Goal: Task Accomplishment & Management: Manage account settings

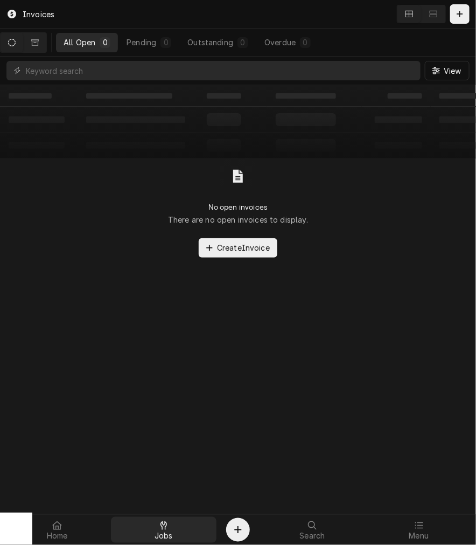
click at [163, 528] on icon at bounding box center [164, 525] width 6 height 9
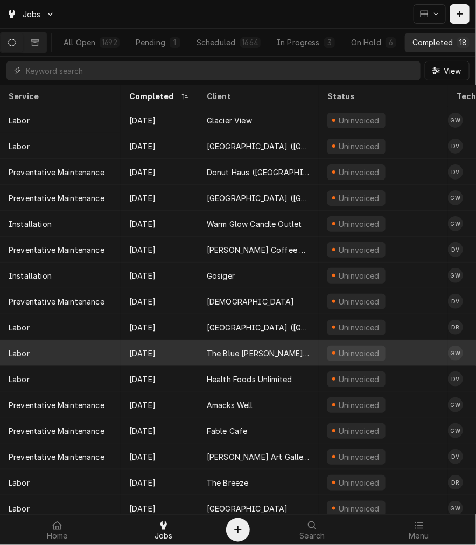
click at [346, 353] on div "Uninvoiced" at bounding box center [360, 353] width 44 height 11
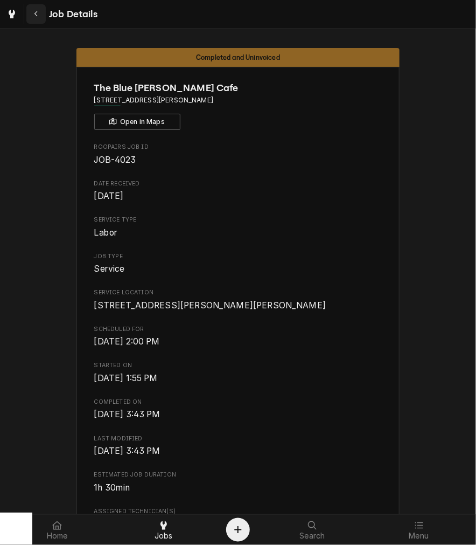
click at [29, 18] on button "Navigate back" at bounding box center [35, 13] width 19 height 19
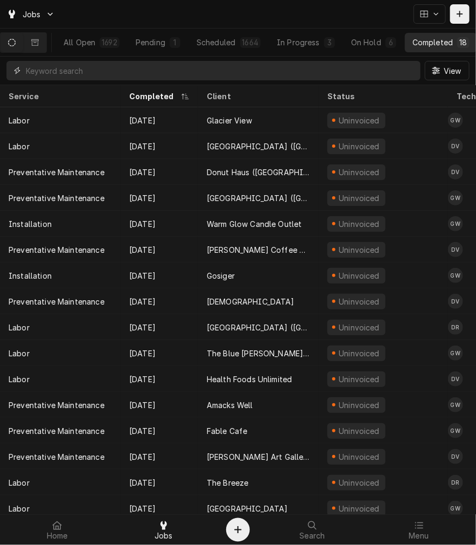
click at [224, 67] on input "Dynamic Content Wrapper" at bounding box center [221, 70] width 390 height 19
click at [233, 38] on div "Scheduled" at bounding box center [216, 42] width 39 height 11
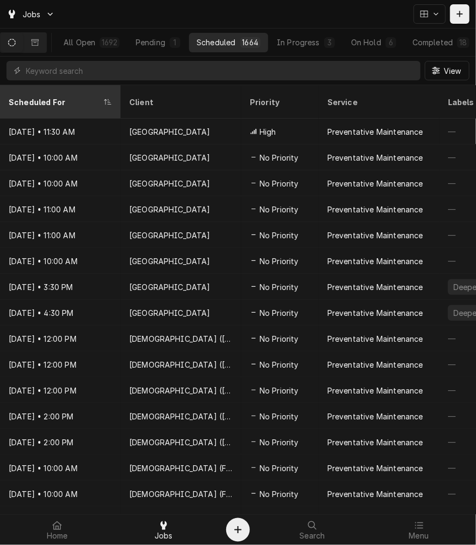
click at [57, 96] on div "Scheduled For" at bounding box center [55, 101] width 93 height 11
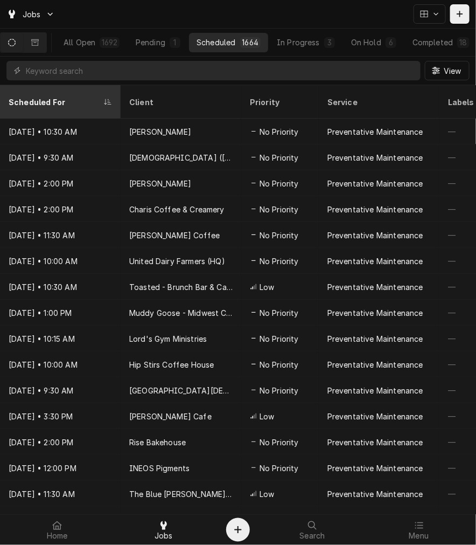
click at [53, 96] on div "Scheduled For" at bounding box center [55, 101] width 93 height 11
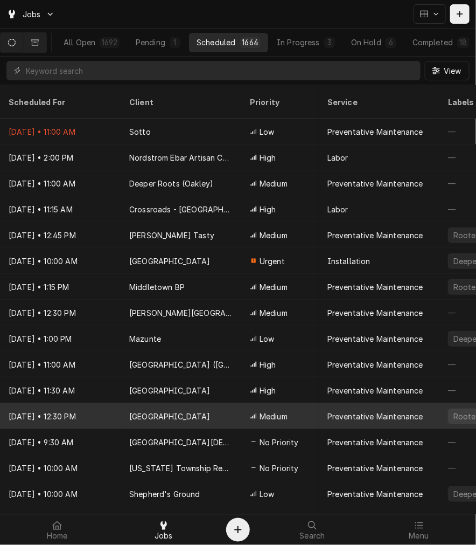
click at [200, 411] on div "Dayton Convention Center" at bounding box center [169, 416] width 81 height 11
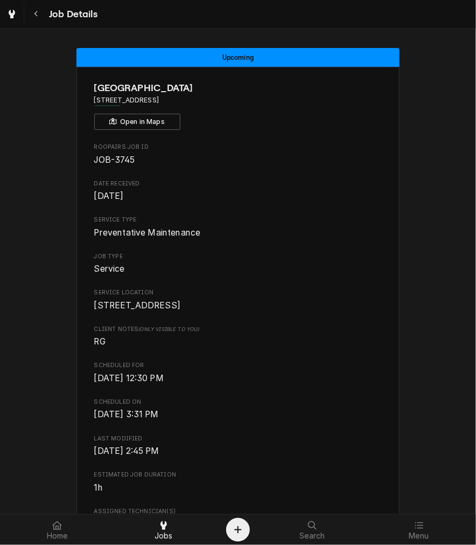
click at [345, 385] on span "[DATE] 12:30 PM" at bounding box center [238, 378] width 288 height 13
click at [377, 249] on div "Roopairs Job ID JOB-3745 Date Received Jun 12, 2025 Service Type Preventative M…" at bounding box center [238, 511] width 288 height 737
click at [45, 9] on button "Navigate back" at bounding box center [35, 13] width 19 height 19
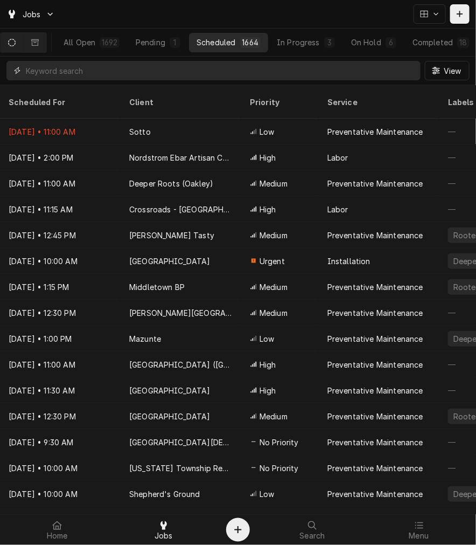
click at [340, 68] on input "Dynamic Content Wrapper" at bounding box center [221, 70] width 390 height 19
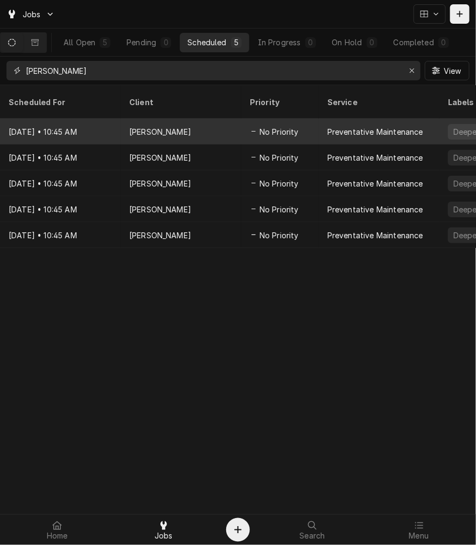
type input "marion"
click at [239, 123] on div "[PERSON_NAME]" at bounding box center [181, 132] width 121 height 26
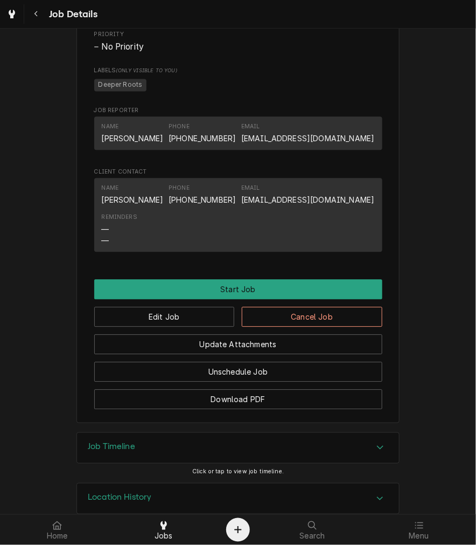
scroll to position [584, 0]
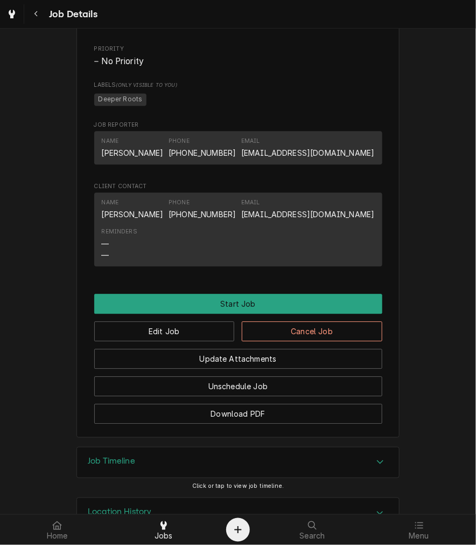
click at [195, 341] on button "Edit Job" at bounding box center [164, 331] width 141 height 20
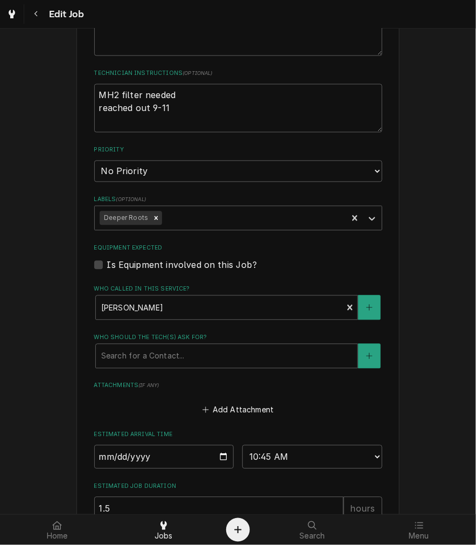
scroll to position [496, 0]
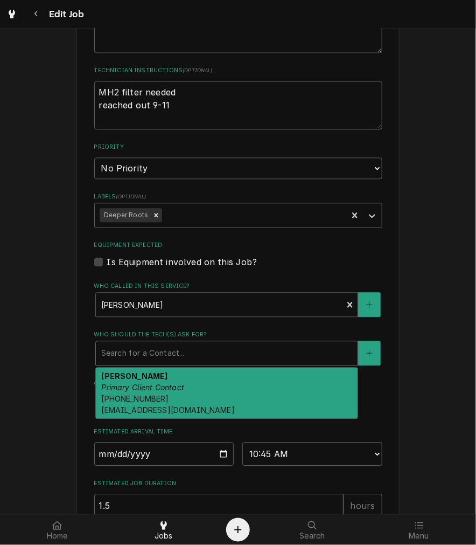
click at [410, 405] on div "Use the fields below to edit this job: Client Details Client Marion Naz Edit Cl…" at bounding box center [238, 88] width 476 height 1088
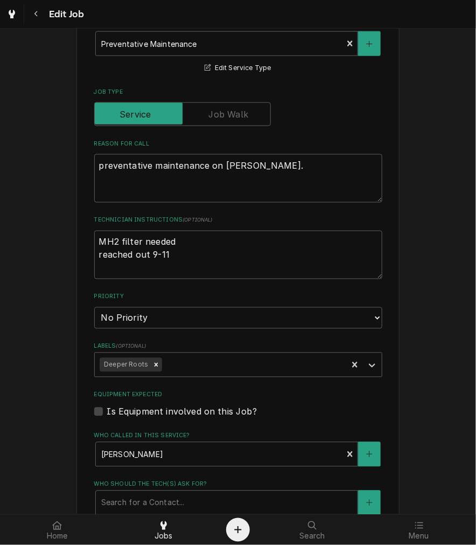
scroll to position [343, 0]
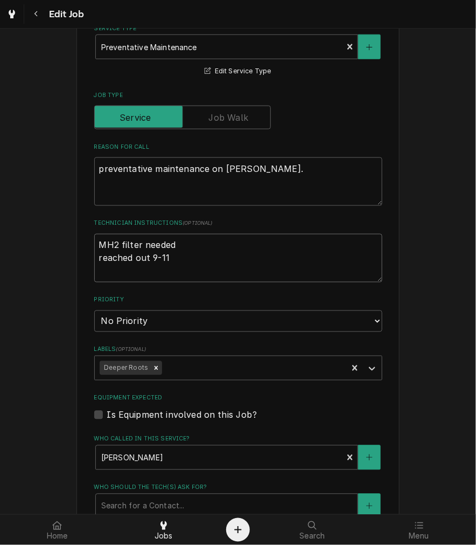
click at [205, 262] on textarea "MH2 filter needed reached out 9-11" at bounding box center [238, 258] width 288 height 48
type textarea "x"
type textarea "MH2 filter needed reached out 9-1"
type textarea "x"
type textarea "MH2 filter needed reached out 9-"
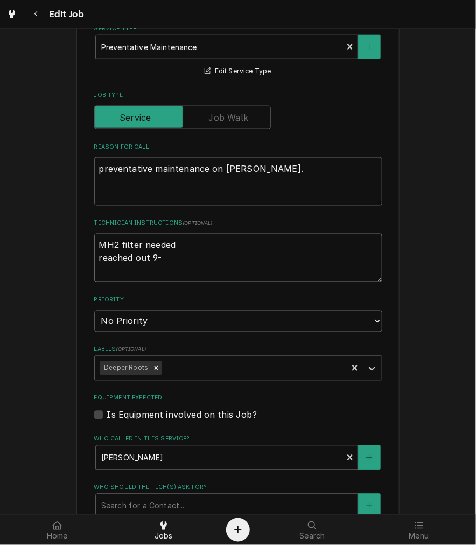
type textarea "x"
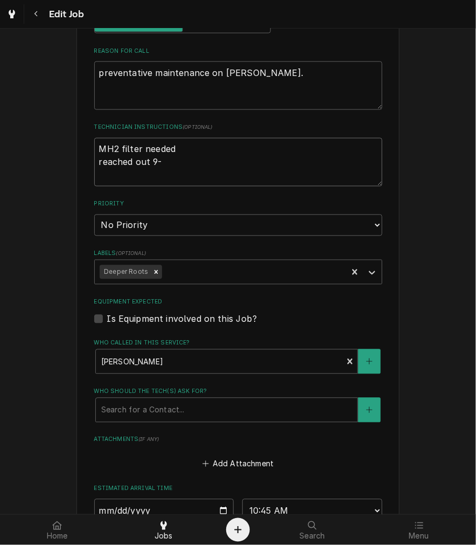
scroll to position [450, 0]
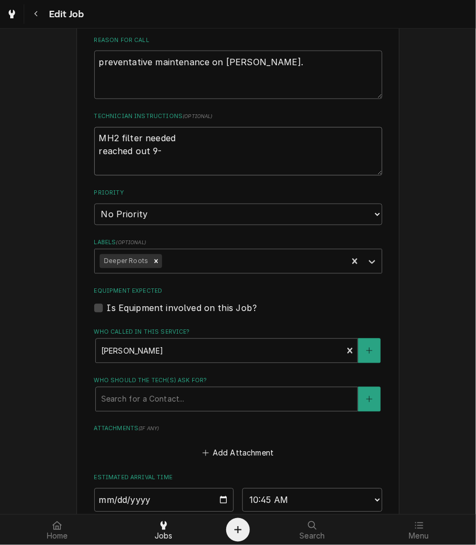
type textarea "MH2 filter needed reached out 9-"
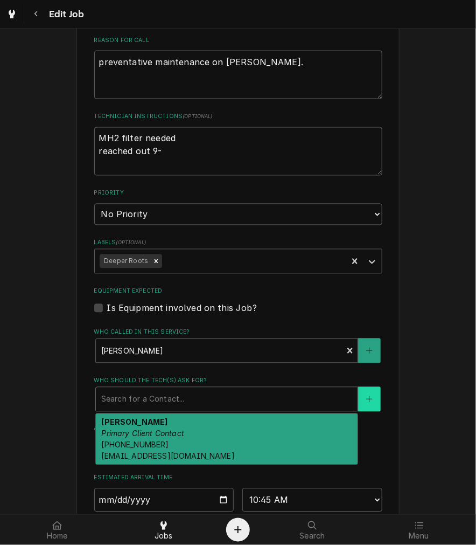
click at [370, 399] on button "Who should the tech(s) ask for?" at bounding box center [369, 399] width 23 height 25
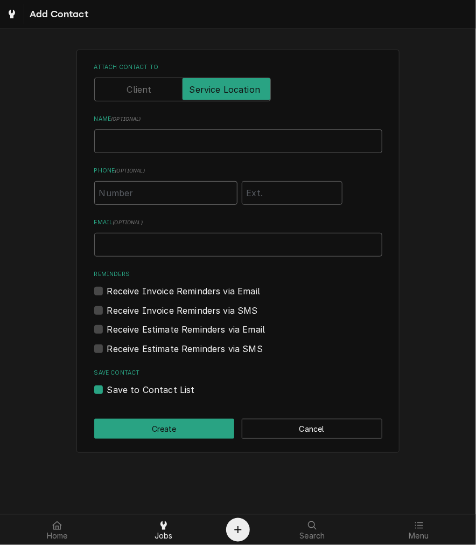
click at [184, 191] on input "Phone ( optional )" at bounding box center [165, 193] width 143 height 24
click at [131, 183] on input "Phone ( optional )" at bounding box center [165, 193] width 143 height 24
type input "(740) 383-6022"
click at [145, 130] on input "Name ( optional )" at bounding box center [238, 141] width 288 height 24
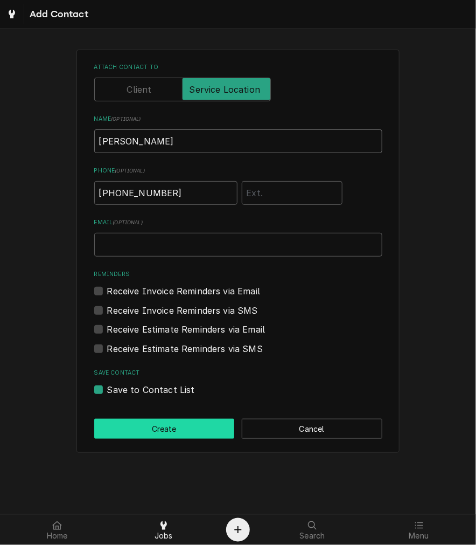
type input "Brandon"
click at [202, 436] on button "Create" at bounding box center [164, 429] width 141 height 20
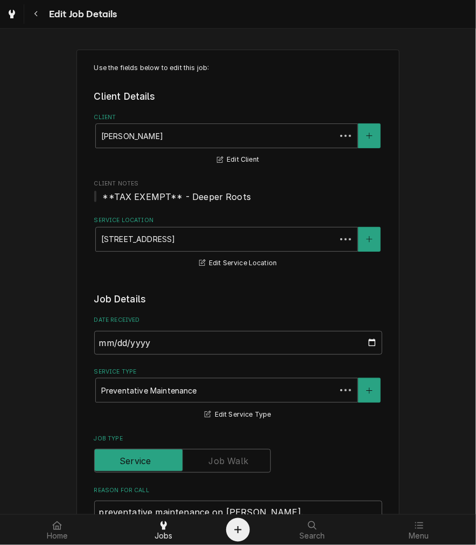
scroll to position [450, 0]
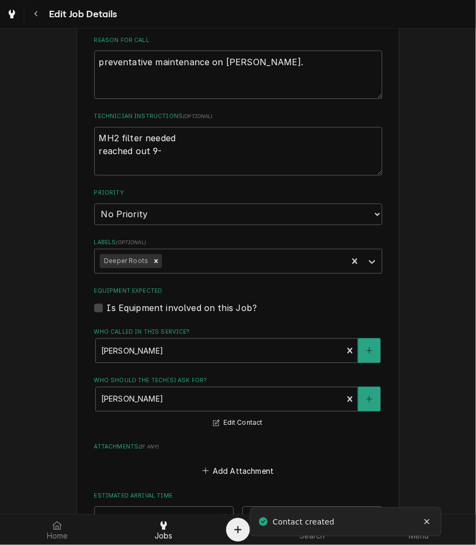
click at [380, 454] on div "Use the fields below to edit this job: Client Details Client Marion Naz Edit Cl…" at bounding box center [238, 143] width 323 height 1087
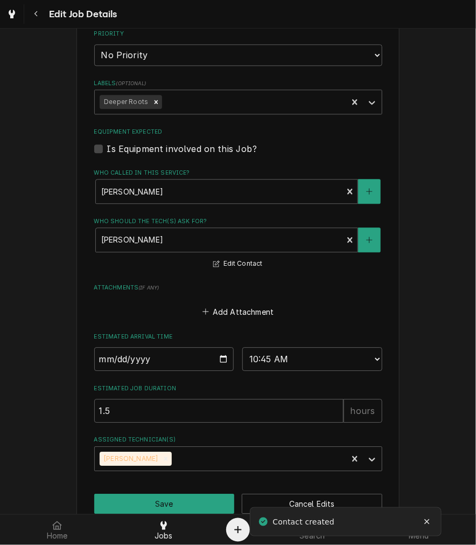
scroll to position [631, 0]
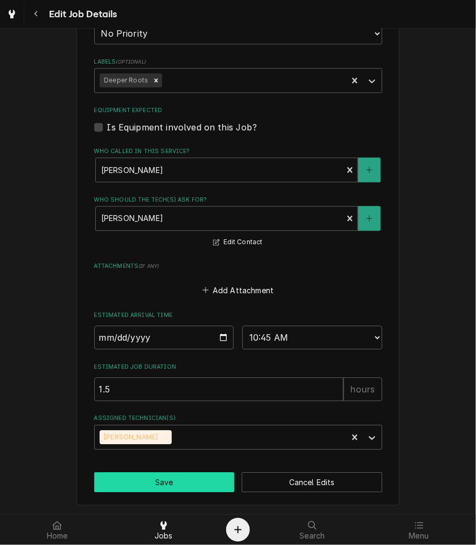
click at [186, 489] on button "Save" at bounding box center [164, 482] width 141 height 20
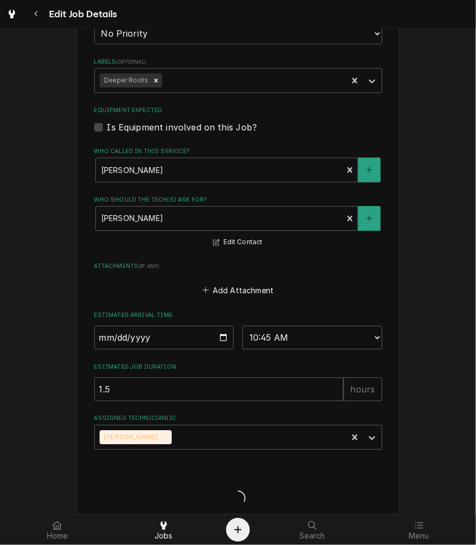
type textarea "x"
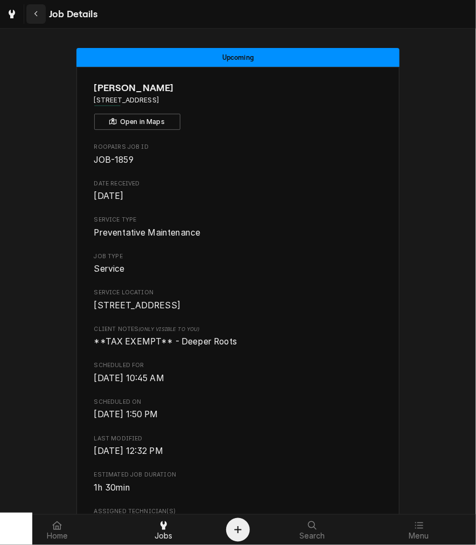
click at [37, 12] on icon "Navigate back" at bounding box center [35, 14] width 3 height 6
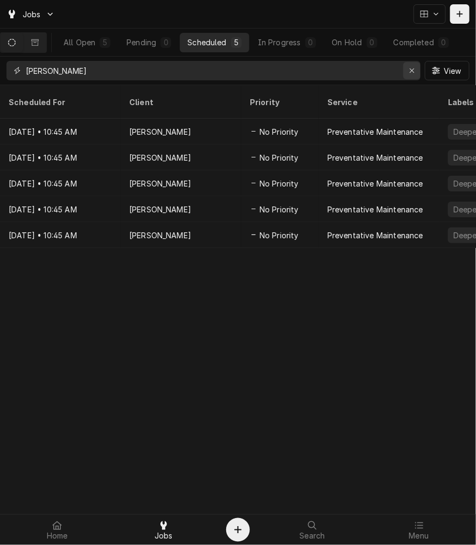
click at [418, 71] on button "Erase input" at bounding box center [412, 70] width 17 height 17
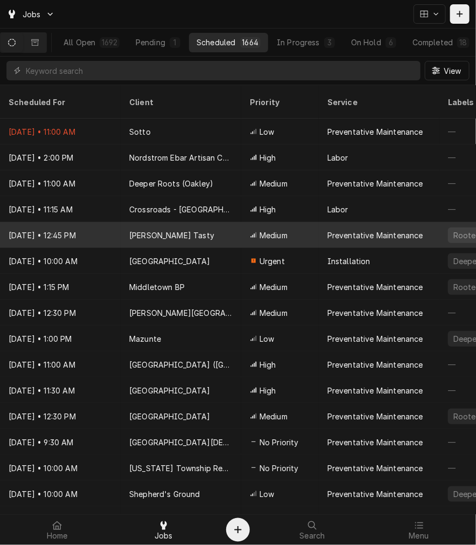
click at [161, 230] on div "[PERSON_NAME] Tasty" at bounding box center [171, 235] width 85 height 11
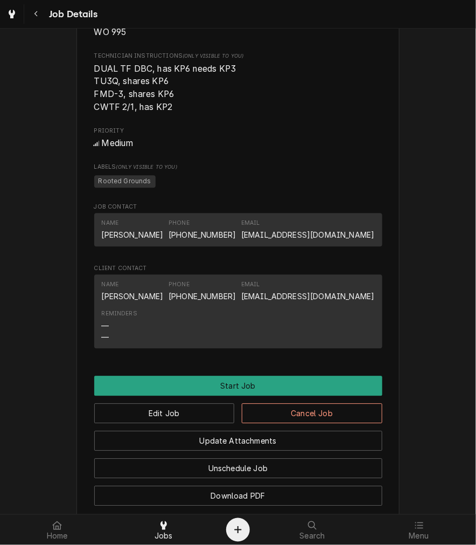
scroll to position [670, 0]
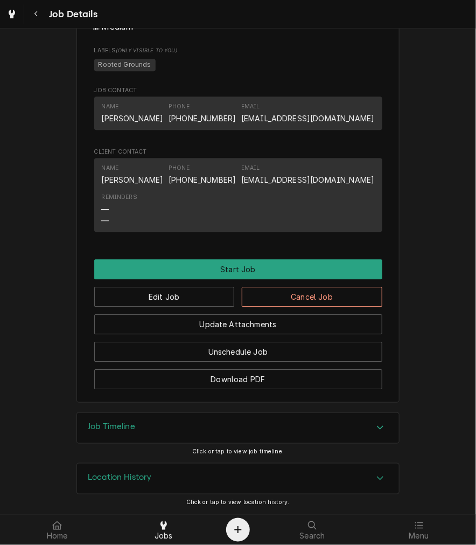
click at [334, 424] on div "Job Timeline" at bounding box center [238, 428] width 322 height 30
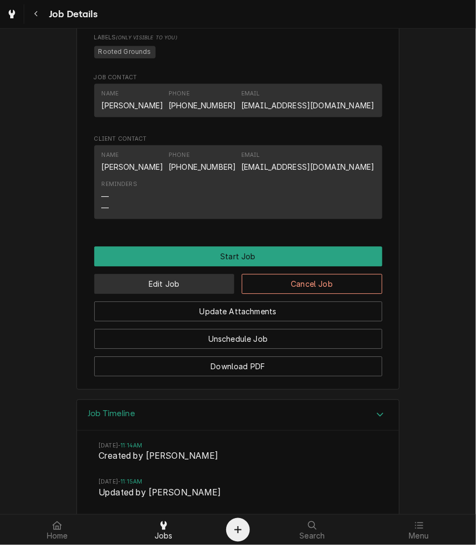
click at [205, 294] on button "Edit Job" at bounding box center [164, 284] width 141 height 20
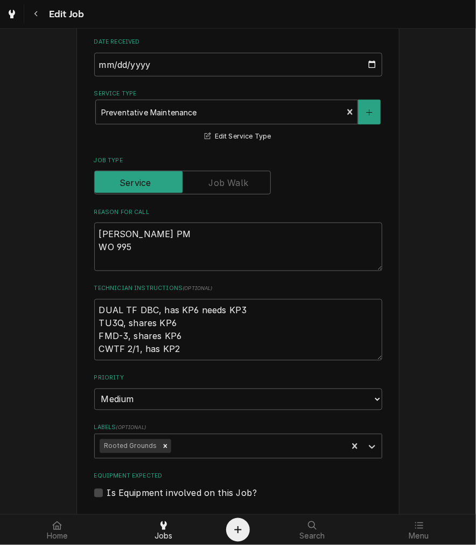
scroll to position [658, 0]
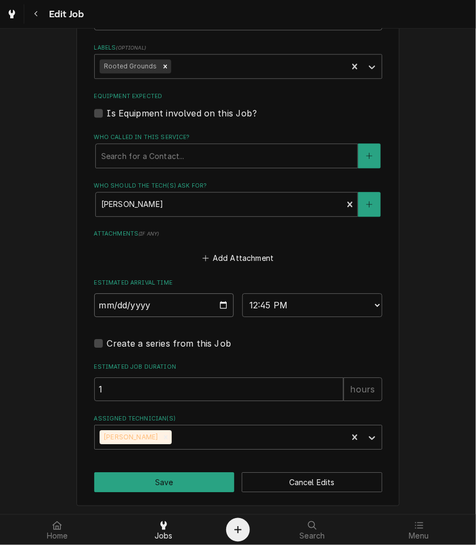
click at [222, 306] on input "[DATE]" at bounding box center [164, 305] width 140 height 24
type textarea "x"
type input "[DATE]"
click at [174, 478] on button "Save" at bounding box center [164, 482] width 141 height 20
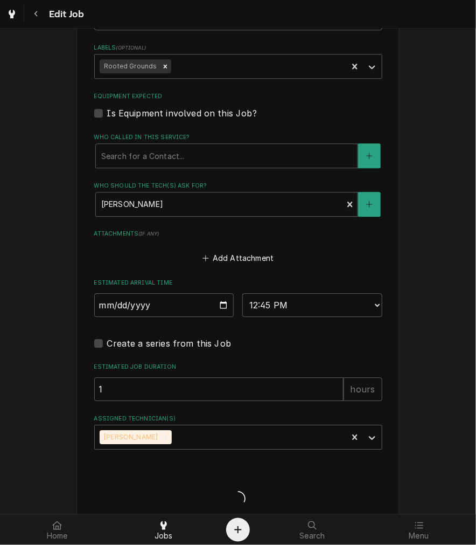
type textarea "x"
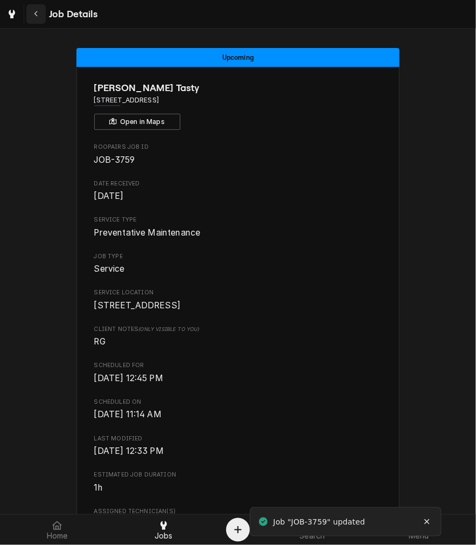
click at [32, 15] on div "Navigate back" at bounding box center [36, 14] width 11 height 11
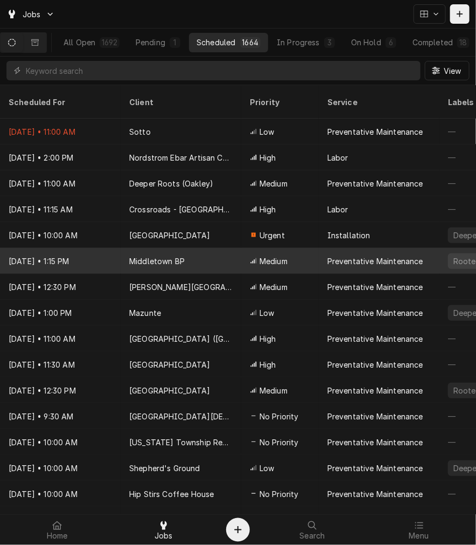
click at [369, 255] on div "Preventative Maintenance" at bounding box center [376, 260] width 96 height 11
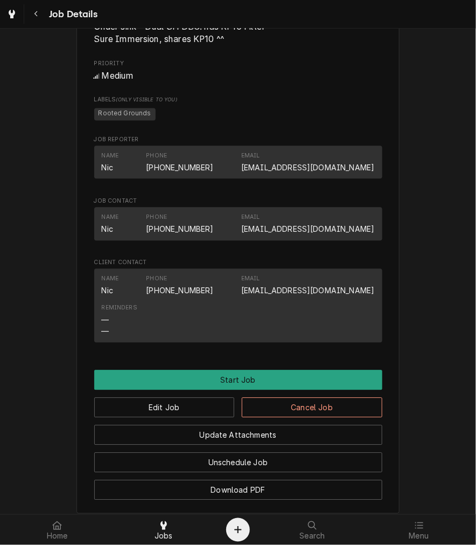
scroll to position [682, 0]
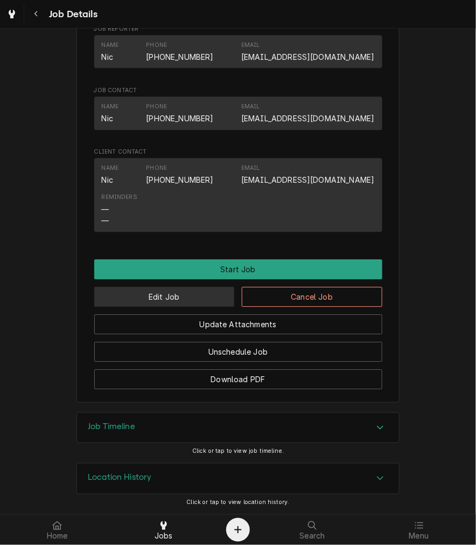
click at [212, 297] on button "Edit Job" at bounding box center [164, 297] width 141 height 20
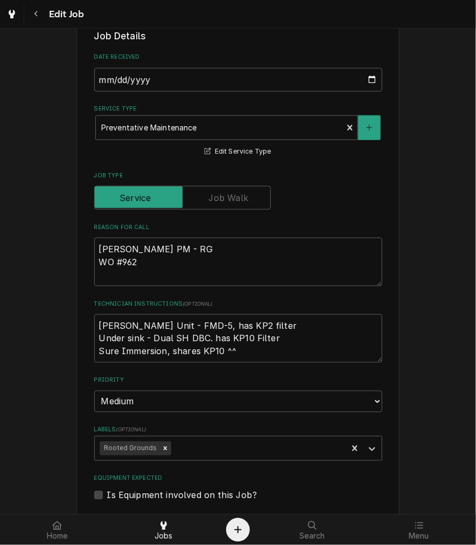
scroll to position [609, 0]
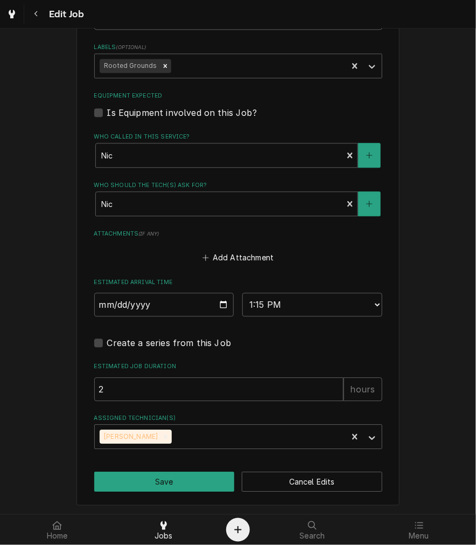
click at [221, 300] on input "[DATE]" at bounding box center [164, 305] width 140 height 24
type textarea "x"
type input "2025-09-29"
click at [174, 477] on button "Save" at bounding box center [164, 481] width 141 height 20
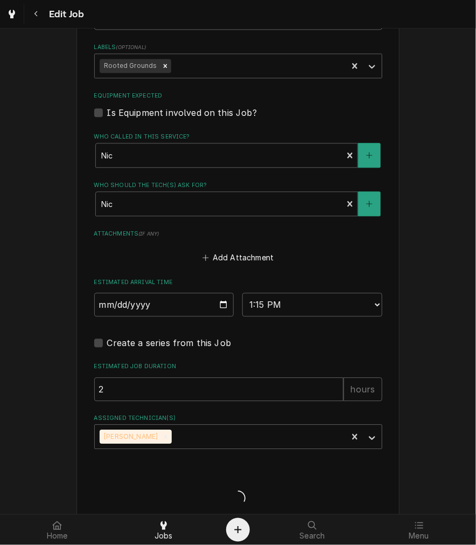
type textarea "x"
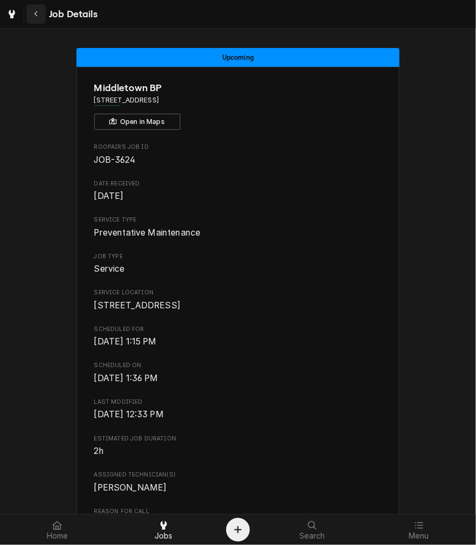
click at [34, 17] on icon "Navigate back" at bounding box center [36, 14] width 5 height 8
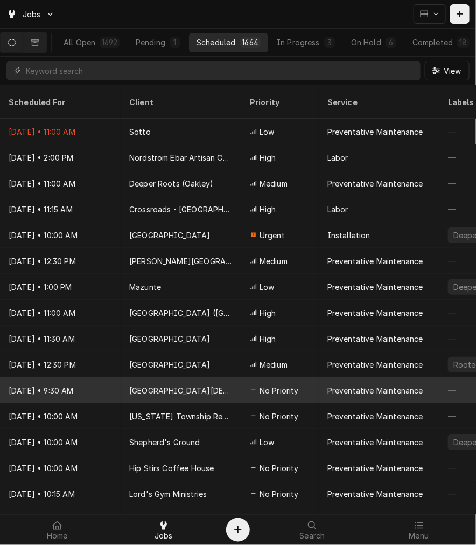
click at [170, 385] on div "Rivers Crossing Church" at bounding box center [180, 390] width 103 height 11
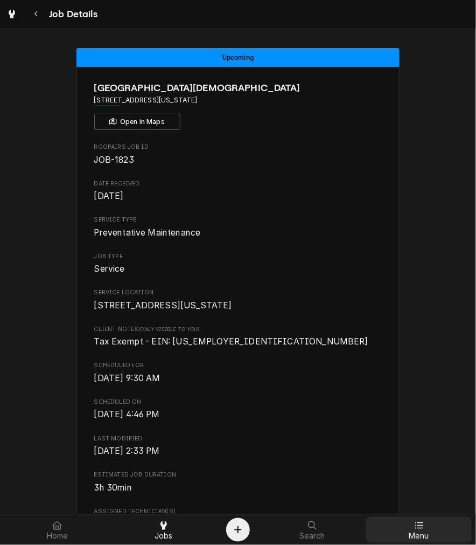
click at [408, 524] on div "Menu" at bounding box center [419, 530] width 101 height 22
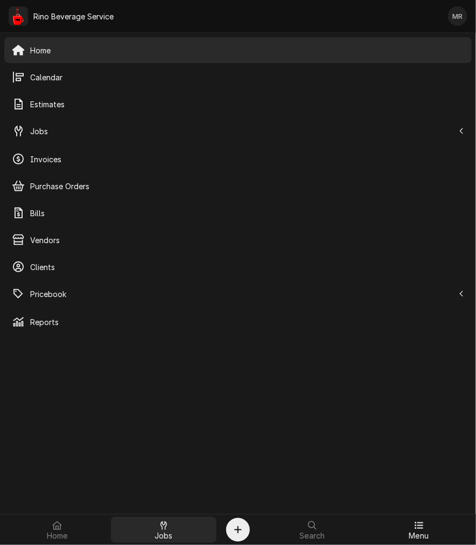
click at [170, 532] on span "Jobs" at bounding box center [164, 536] width 18 height 9
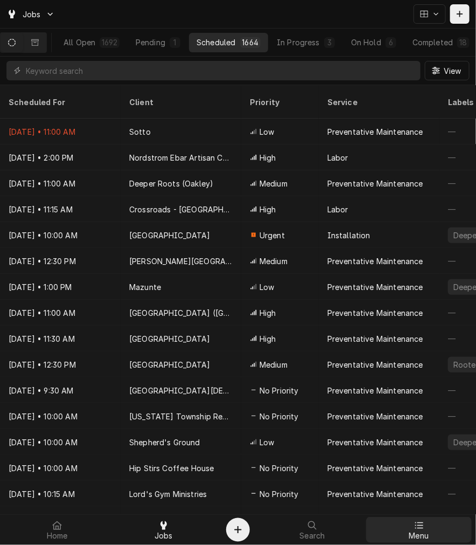
click at [399, 529] on div "Menu" at bounding box center [419, 530] width 101 height 22
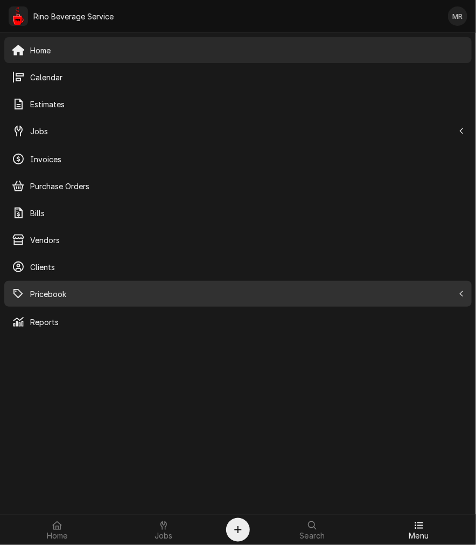
click at [74, 291] on span "Pricebook" at bounding box center [242, 293] width 424 height 11
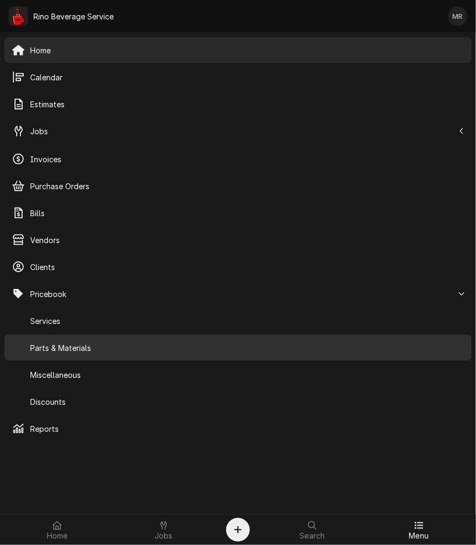
click at [75, 351] on span "Parts & Materials" at bounding box center [247, 347] width 434 height 11
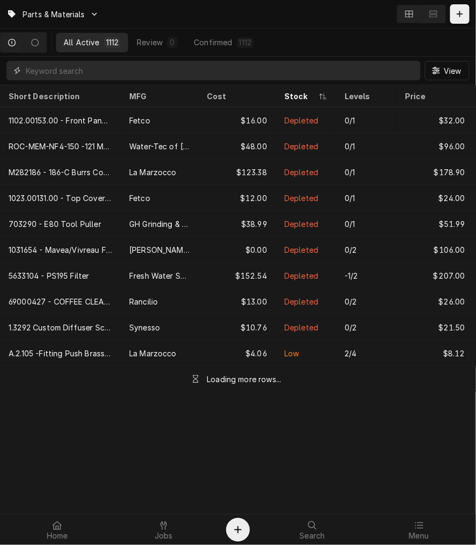
click at [63, 65] on input "Dynamic Content Wrapper" at bounding box center [221, 70] width 390 height 19
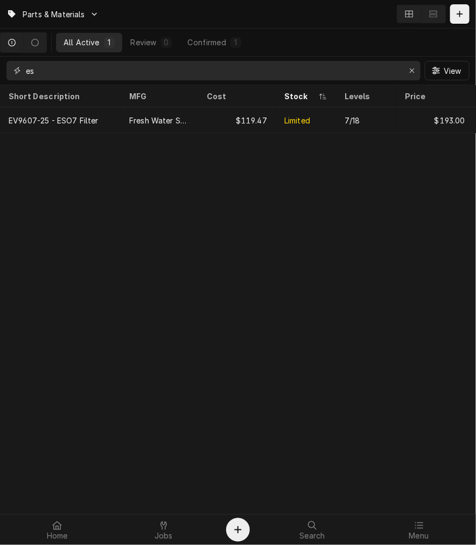
type input "e"
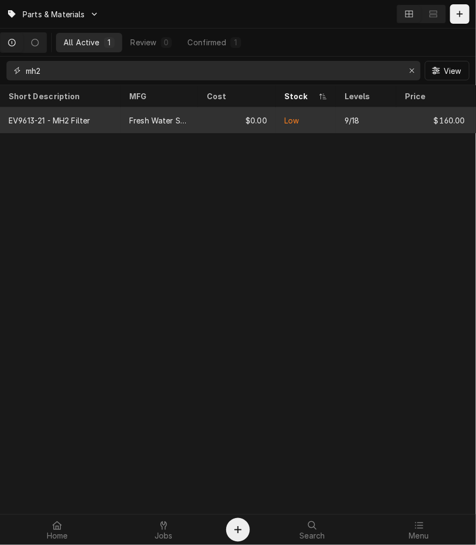
type input "mh2"
click at [65, 120] on div "EV9613-21 - MH2 Filter" at bounding box center [50, 120] width 82 height 11
